Goal: Navigation & Orientation: Find specific page/section

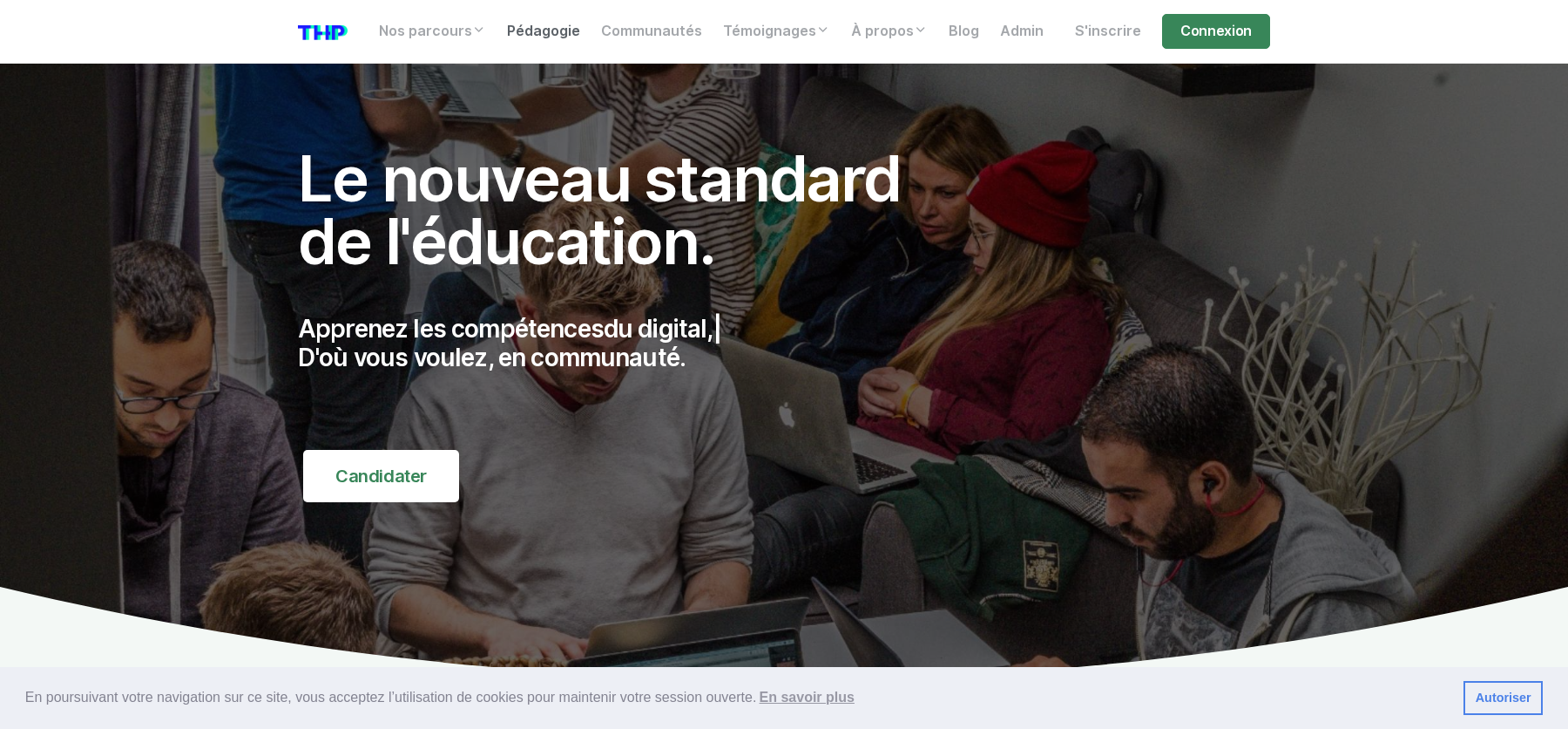
click at [555, 23] on link "Pédagogie" at bounding box center [543, 31] width 94 height 35
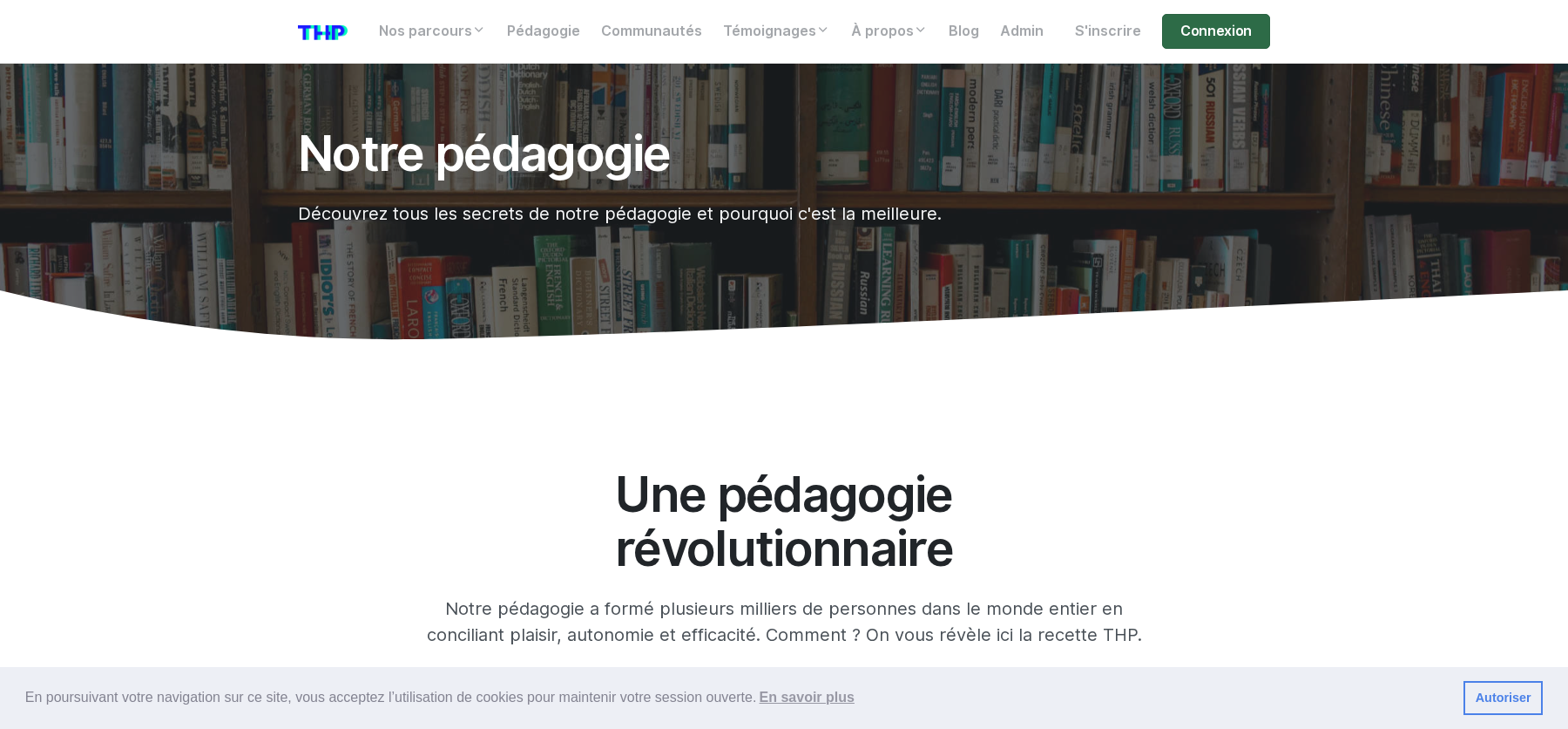
click at [1212, 39] on link "Connexion" at bounding box center [1216, 31] width 108 height 35
